Goal: Task Accomplishment & Management: Complete application form

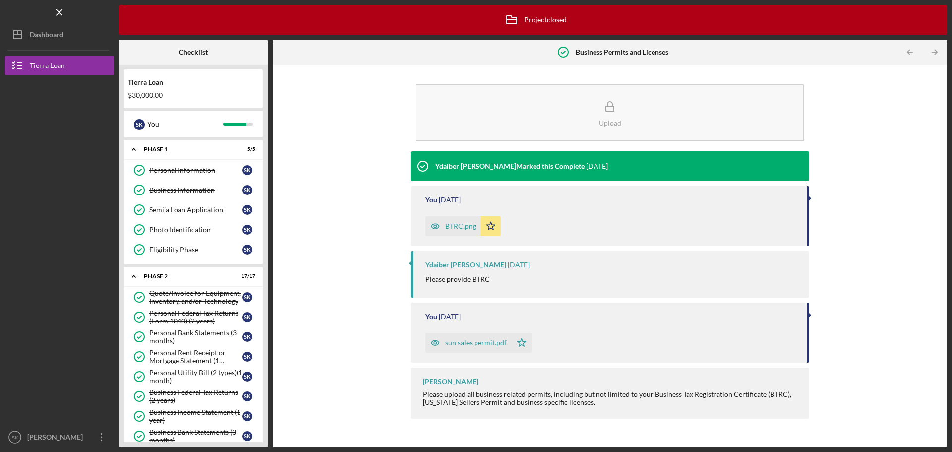
scroll to position [297, 0]
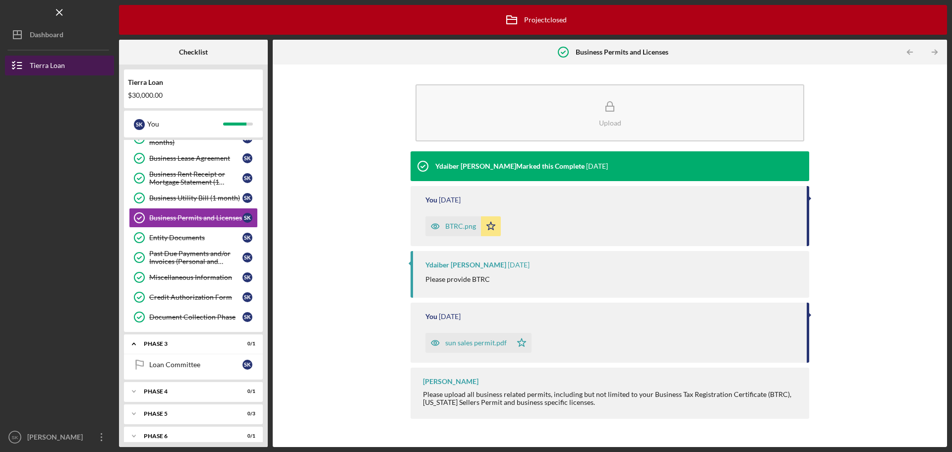
click at [47, 66] on div "Tierra Loan" at bounding box center [47, 67] width 35 height 22
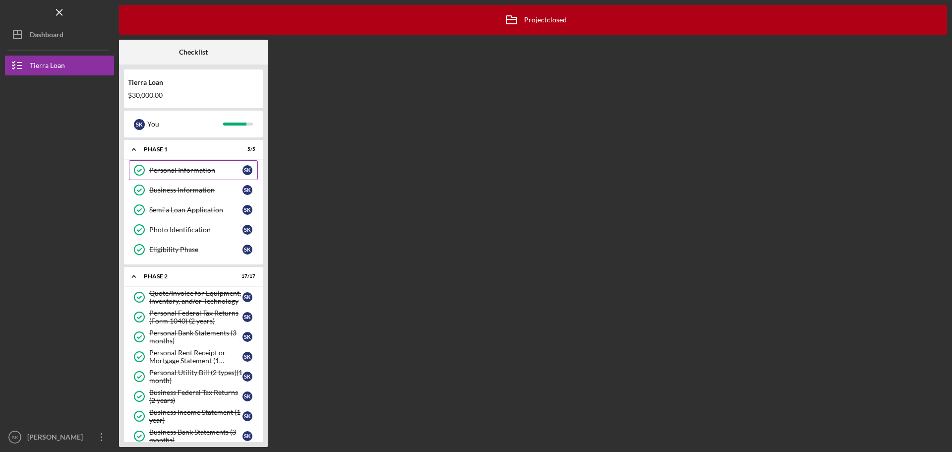
click at [178, 172] on div "Personal Information" at bounding box center [195, 170] width 93 height 8
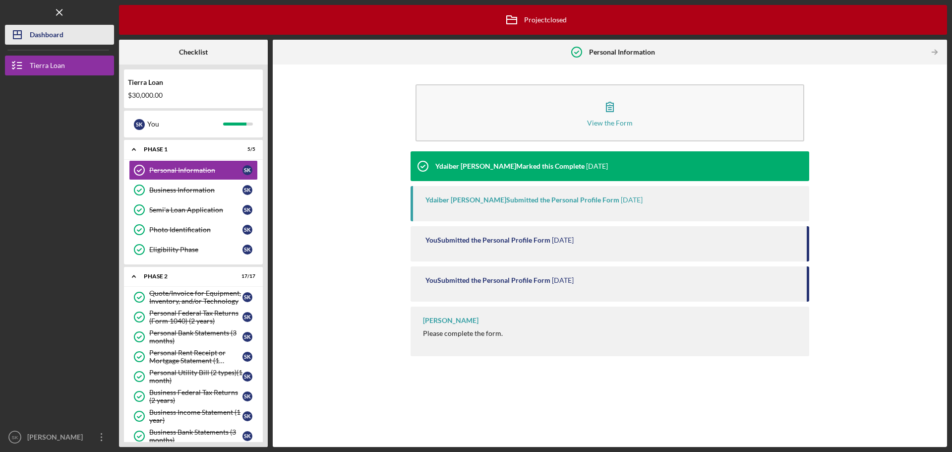
click at [42, 31] on div "Dashboard" at bounding box center [47, 36] width 34 height 22
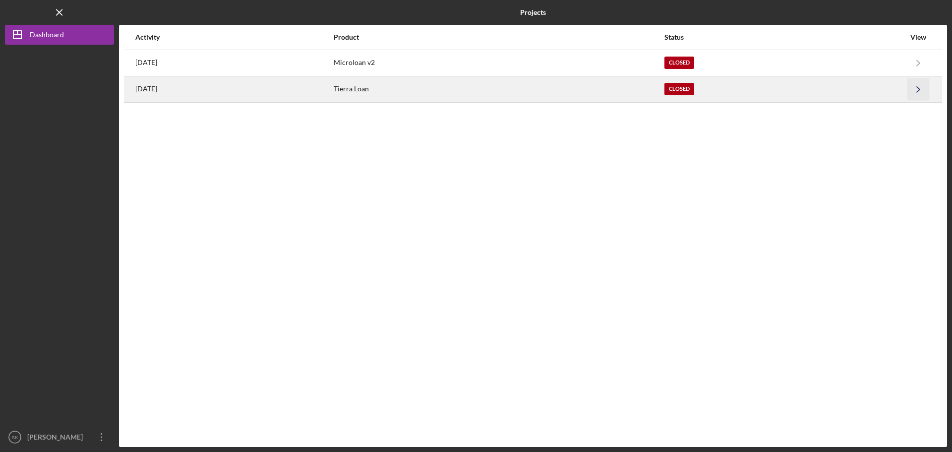
click at [912, 87] on icon "Icon/Navigate" at bounding box center [918, 89] width 22 height 22
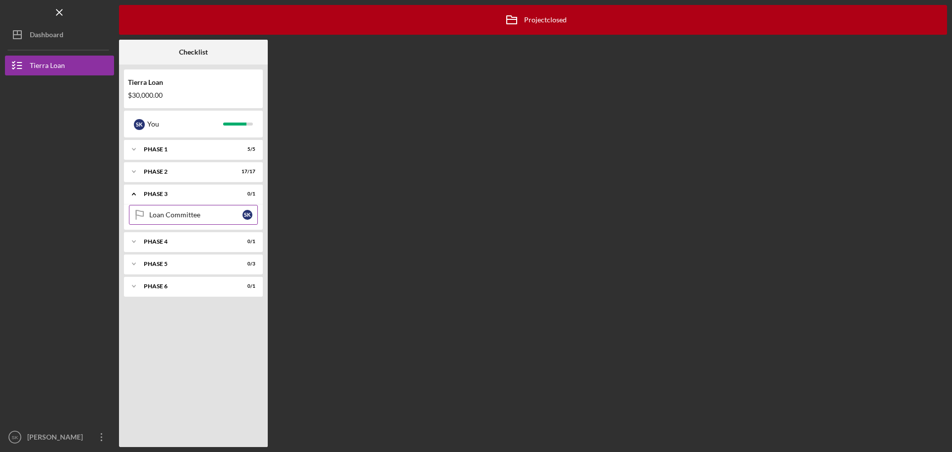
click at [162, 216] on div "Loan Committee" at bounding box center [195, 215] width 93 height 8
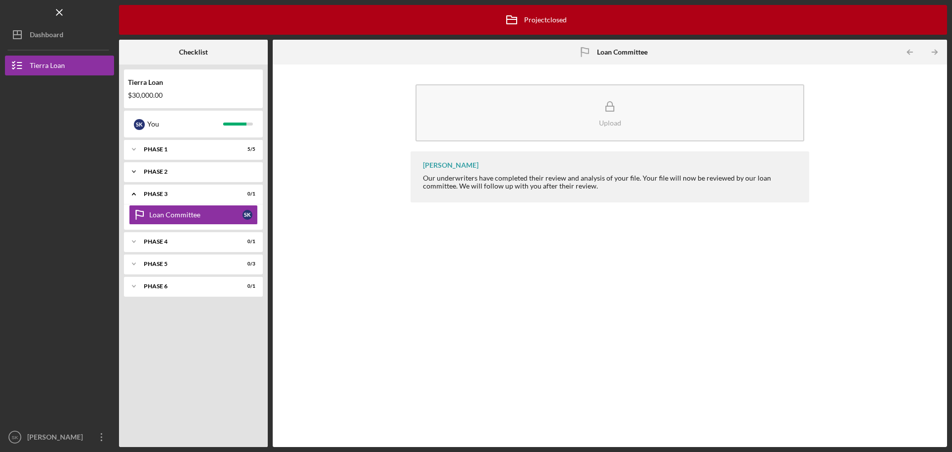
click at [158, 174] on div "Phase 2" at bounding box center [197, 172] width 107 height 6
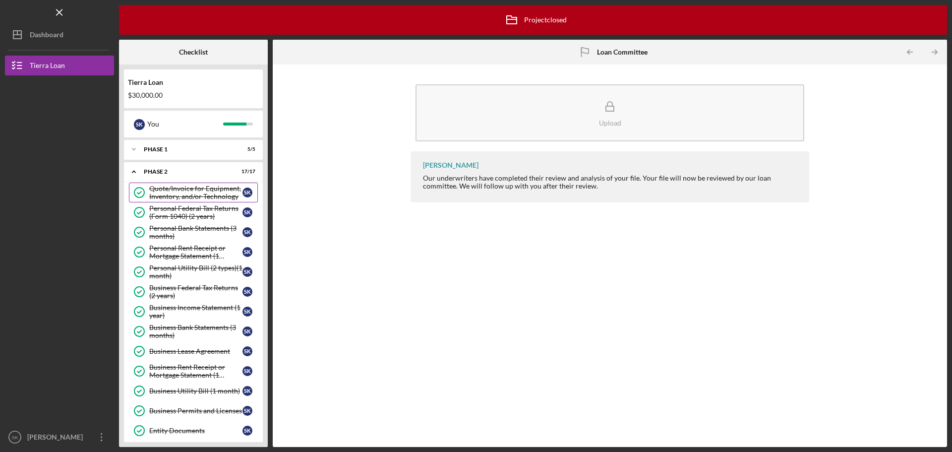
click at [197, 187] on div "Quote/Invoice for Equipment, Inventory, and/or Technology" at bounding box center [195, 192] width 93 height 16
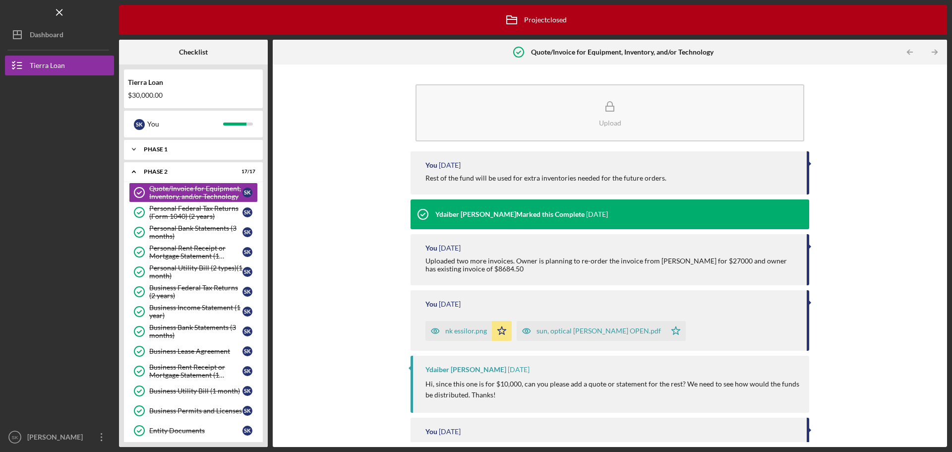
click at [160, 148] on div "Phase 1" at bounding box center [197, 149] width 107 height 6
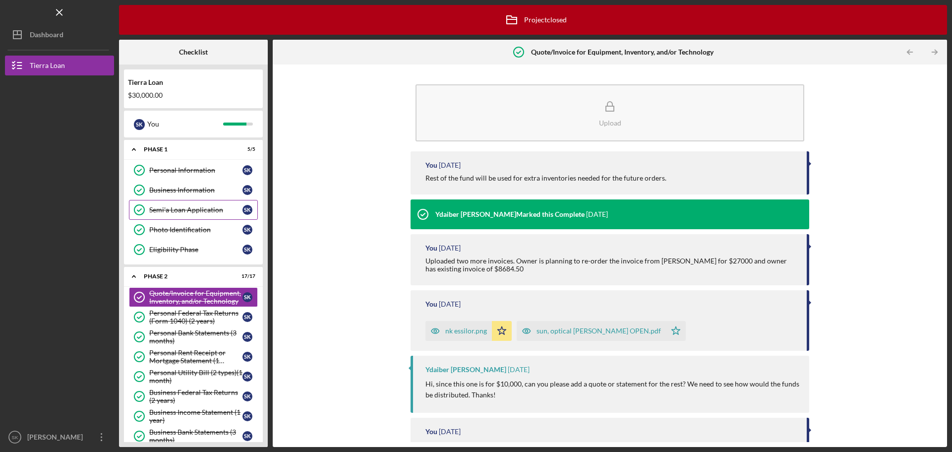
click at [205, 208] on div "Semi'a Loan Application" at bounding box center [195, 210] width 93 height 8
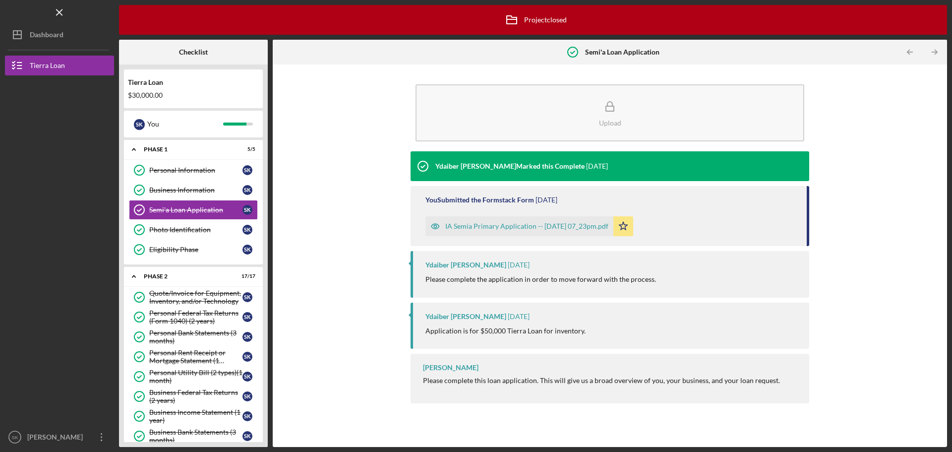
click at [531, 228] on div "IA Semia Primary Application -- [DATE] 07_23pm.pdf" at bounding box center [526, 226] width 163 height 8
